Goal: Navigation & Orientation: Understand site structure

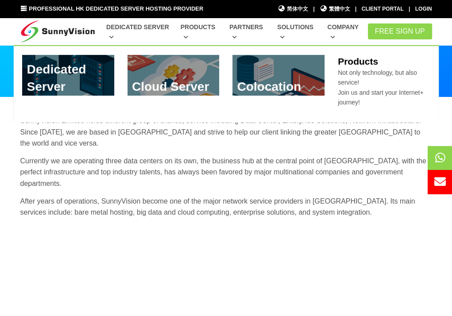
click at [200, 28] on link "Products" at bounding box center [200, 32] width 38 height 26
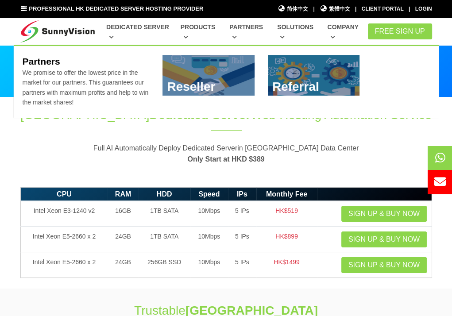
click at [235, 24] on link "Partners" at bounding box center [247, 32] width 37 height 26
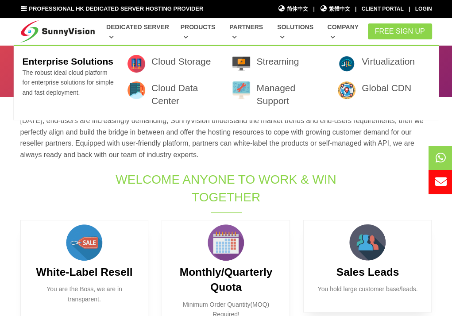
click at [284, 26] on link "Solutions" at bounding box center [296, 32] width 39 height 26
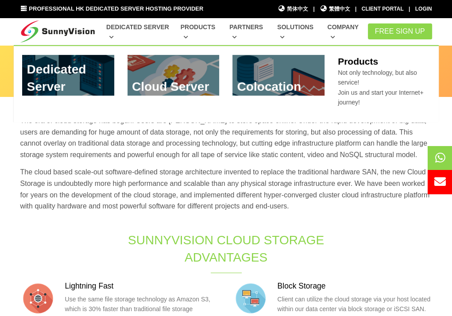
click at [186, 35] on link "Products" at bounding box center [200, 32] width 38 height 26
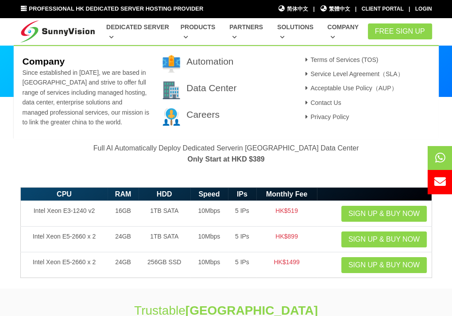
click at [338, 29] on link "Company" at bounding box center [344, 32] width 35 height 26
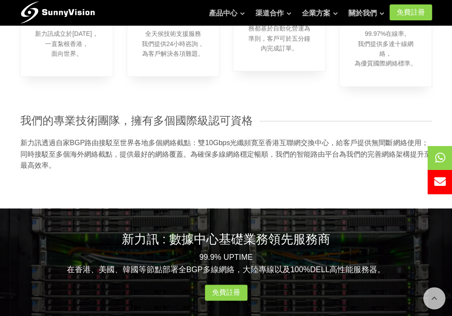
scroll to position [886, 0]
